Goal: Task Accomplishment & Management: Complete application form

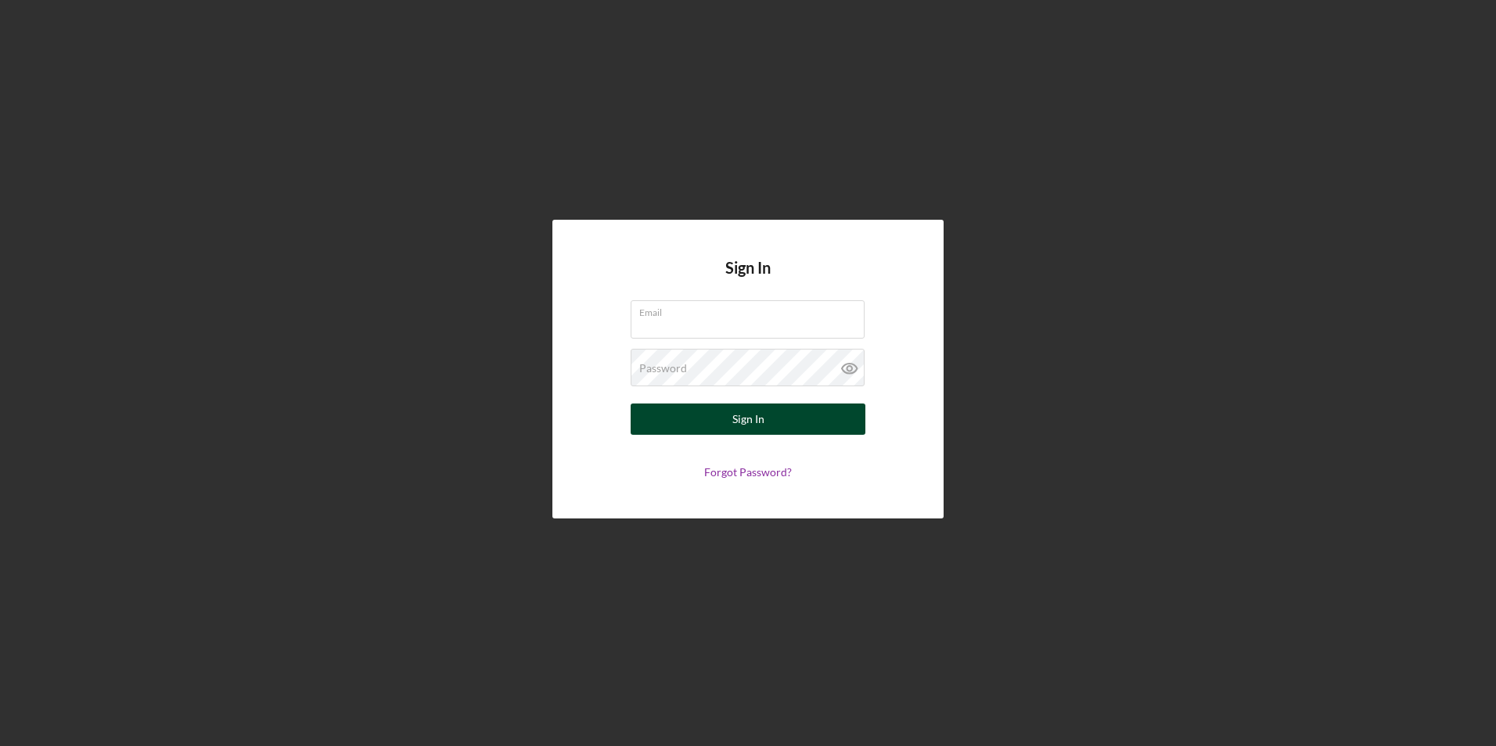
type input "[EMAIL_ADDRESS][DOMAIN_NAME]"
click at [752, 422] on div "Sign In" at bounding box center [748, 419] width 32 height 31
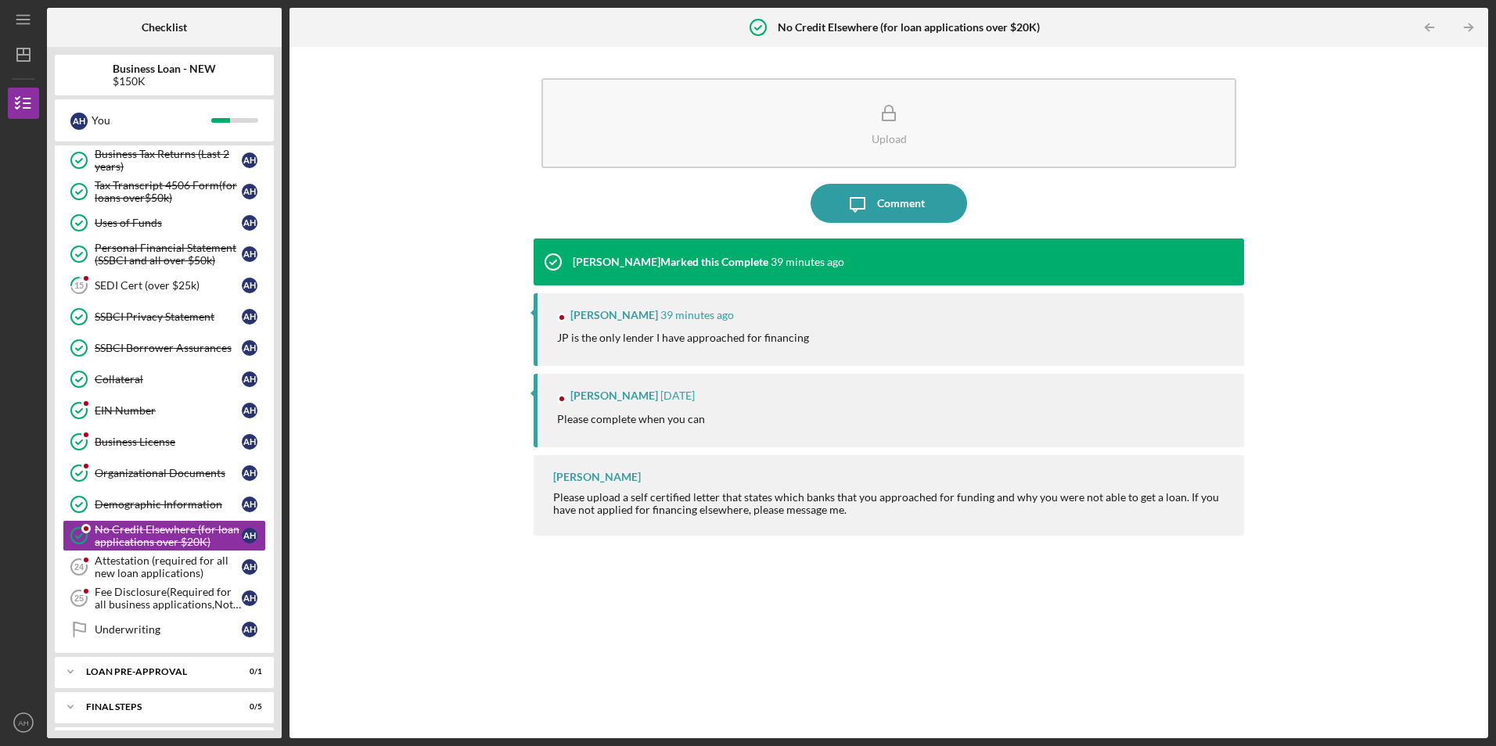
scroll to position [238, 0]
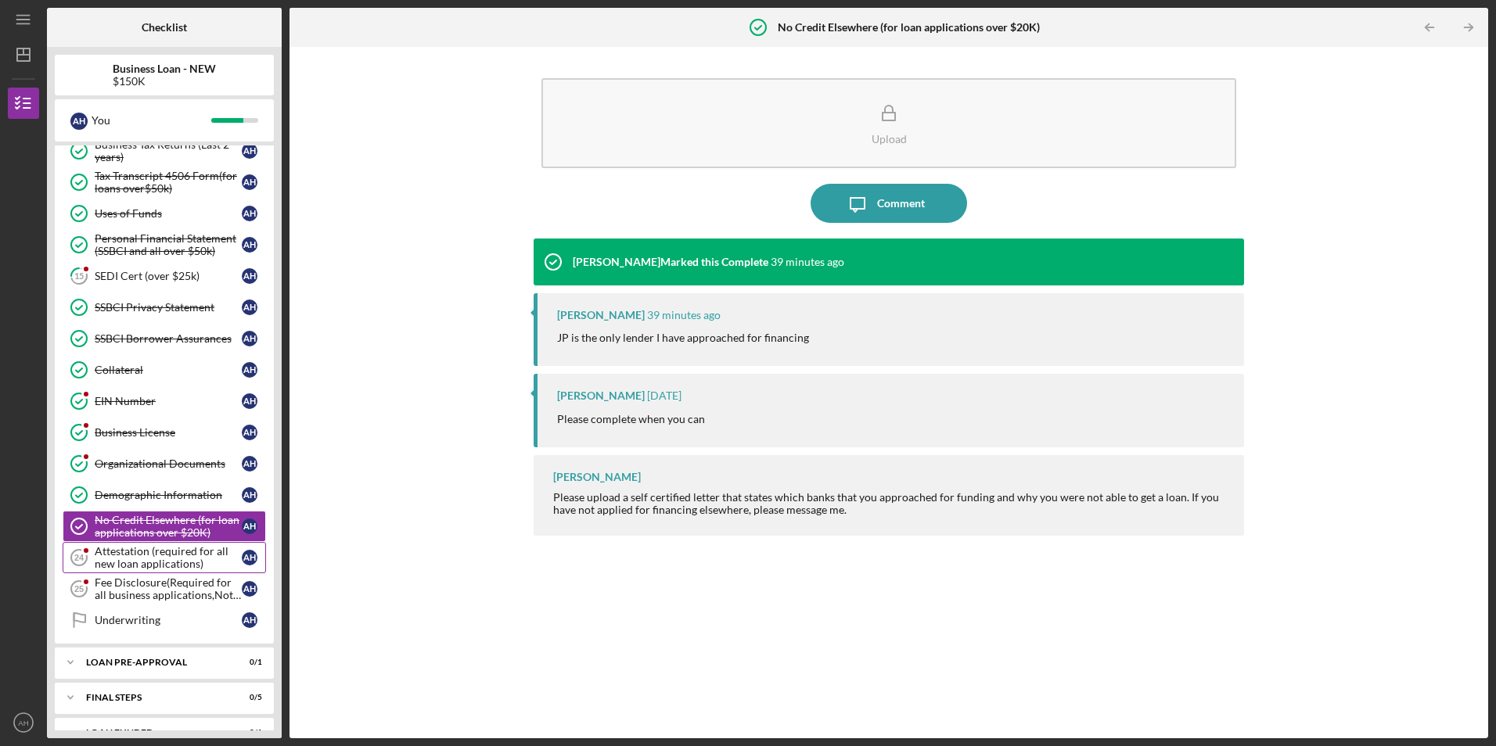
click at [132, 560] on div "Attestation (required for all new loan applications)" at bounding box center [168, 557] width 147 height 25
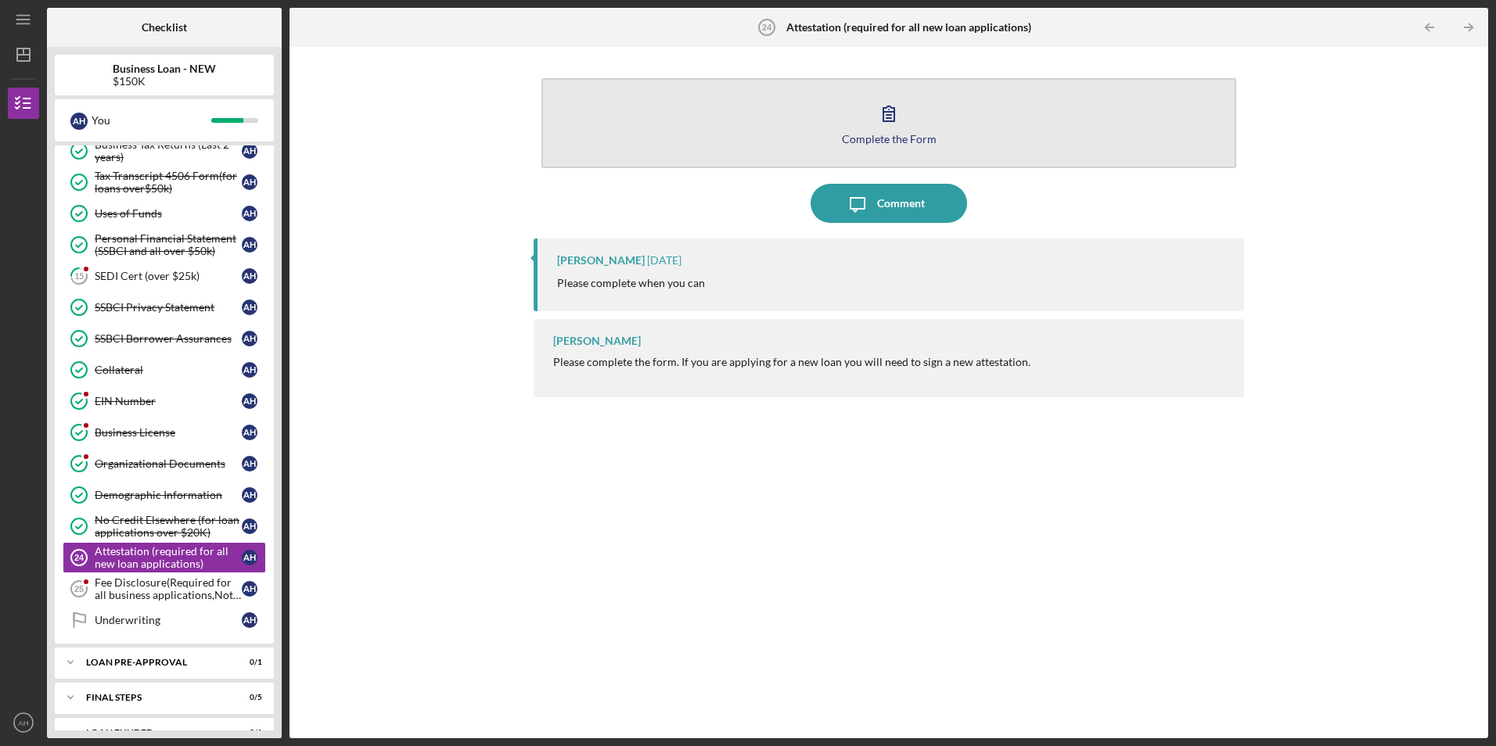
click at [882, 136] on div "Complete the Form" at bounding box center [889, 139] width 95 height 12
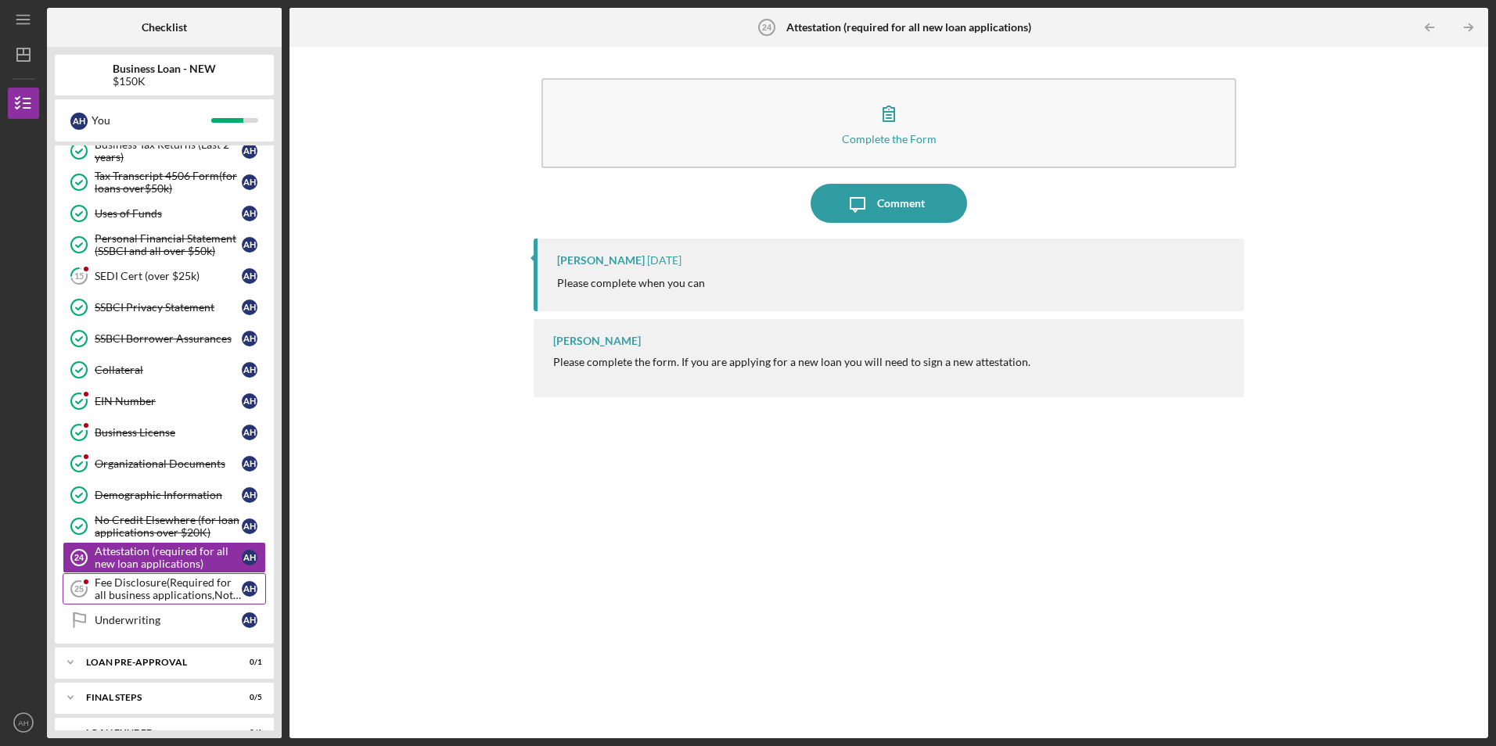
click at [151, 591] on div "Fee Disclosure(Required for all business applications,Not needed for Contractor…" at bounding box center [168, 588] width 147 height 25
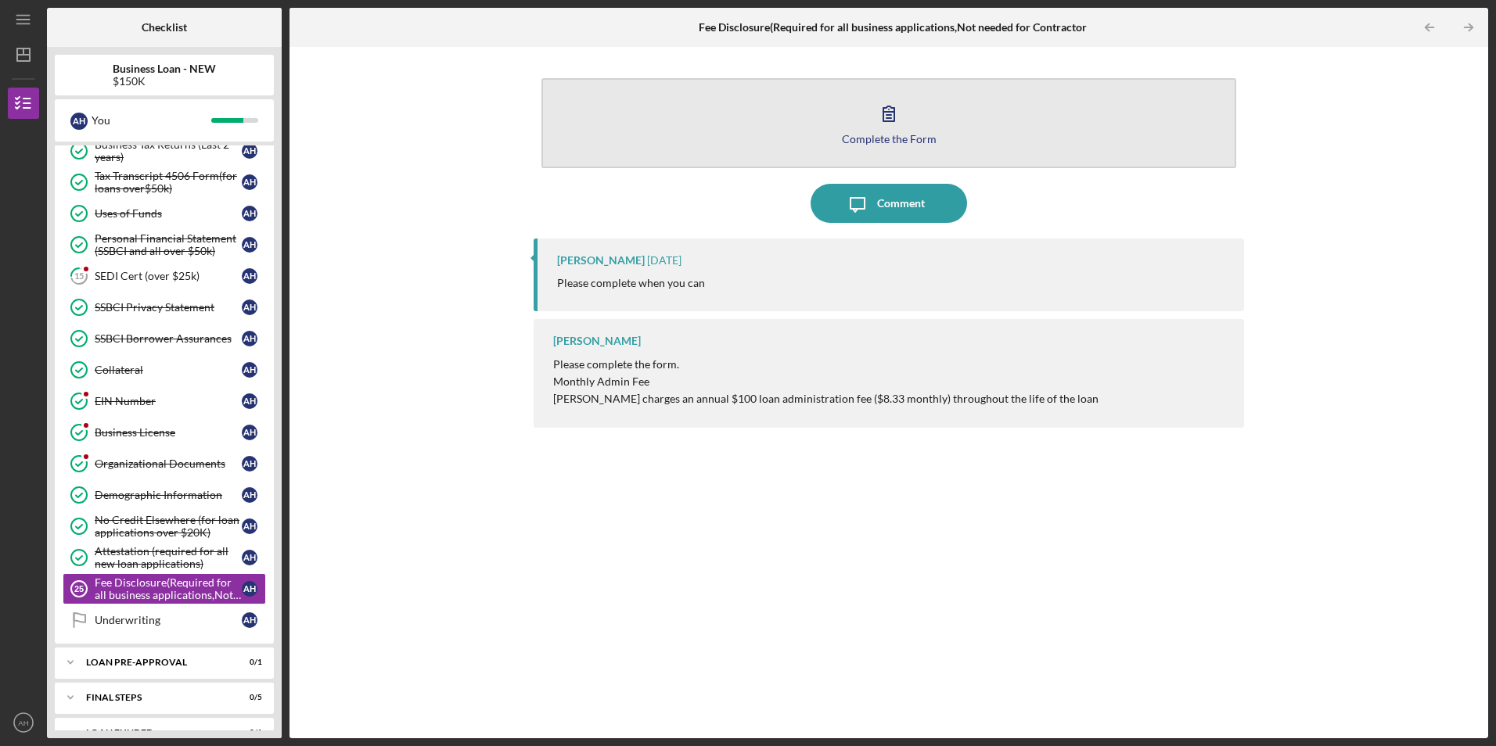
click at [887, 138] on div "Complete the Form" at bounding box center [889, 139] width 95 height 12
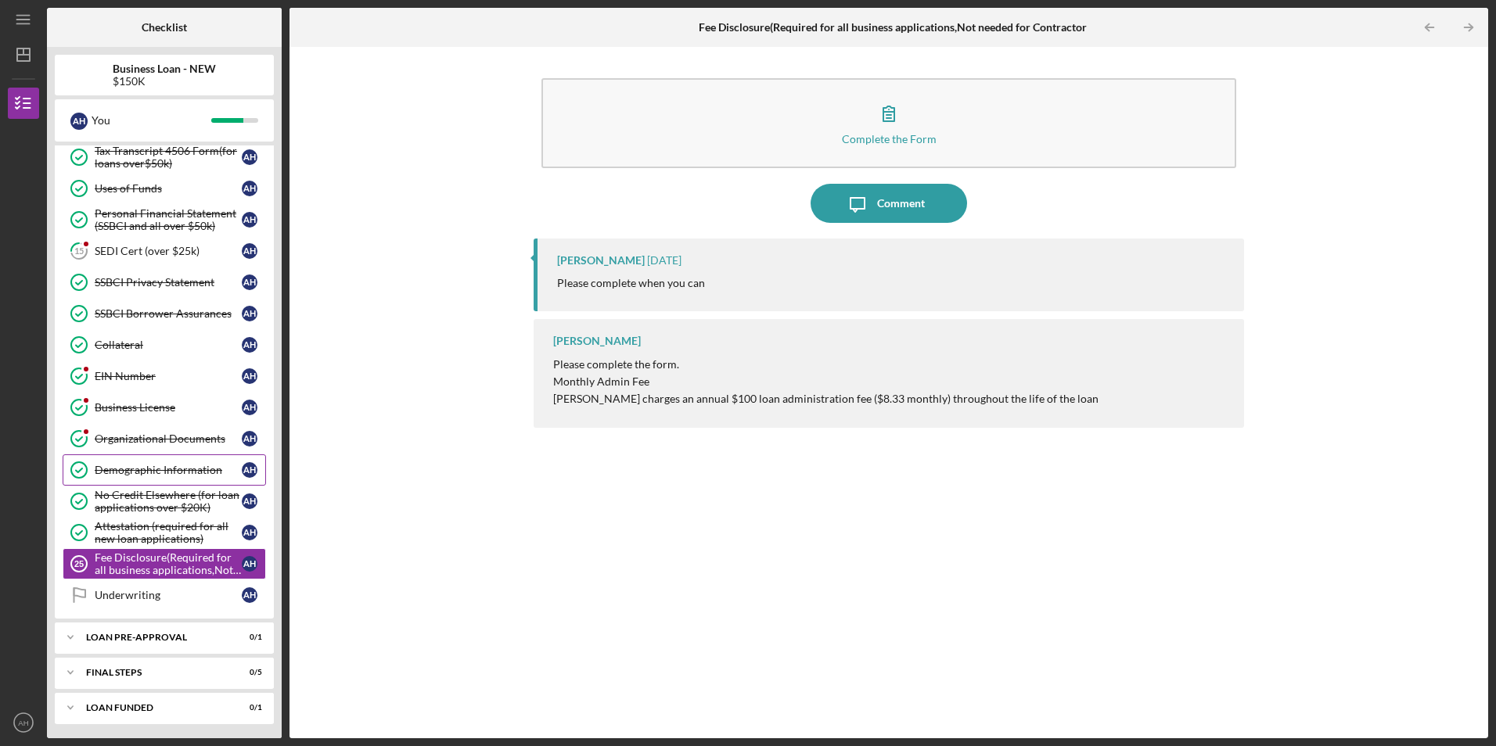
scroll to position [264, 0]
click at [158, 250] on div "SEDI Cert (over $25k)" at bounding box center [168, 249] width 147 height 13
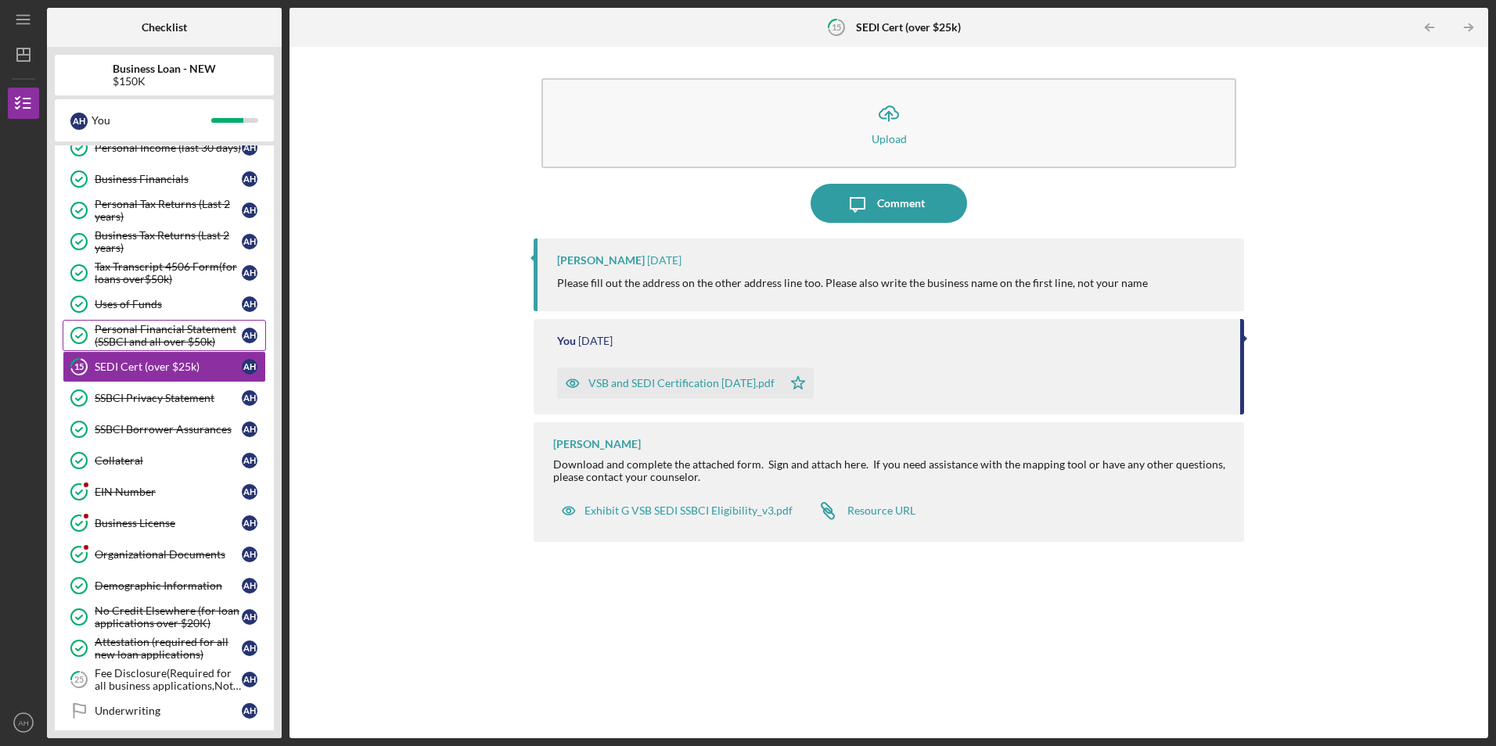
scroll to position [264, 0]
